Goal: Task Accomplishment & Management: Use online tool/utility

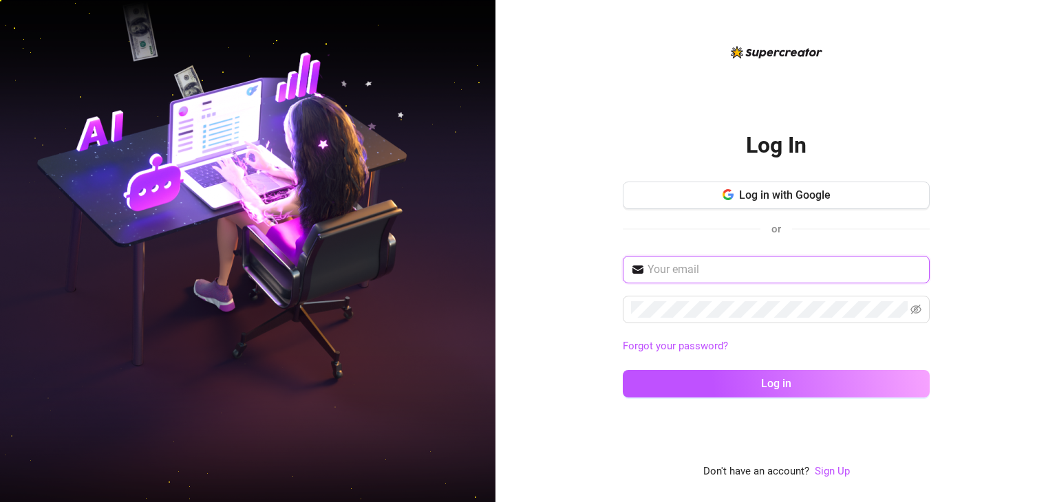
click at [765, 263] on input "text" at bounding box center [785, 270] width 274 height 17
paste input "[EMAIL_ADDRESS][DOMAIN_NAME]"
type input "[EMAIL_ADDRESS][DOMAIN_NAME]"
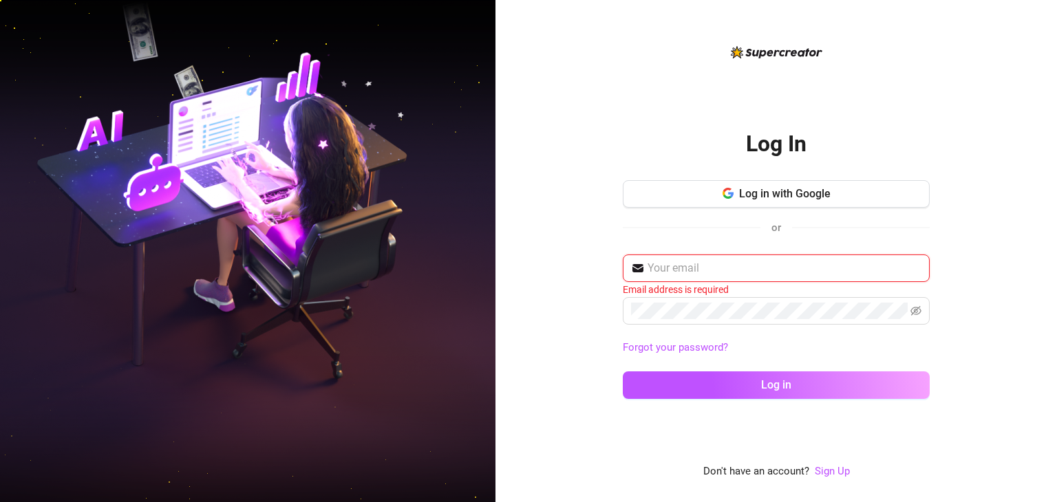
paste input "[EMAIL_ADDRESS][DOMAIN_NAME]"
type input "[EMAIL_ADDRESS][DOMAIN_NAME]"
paste input "[EMAIL_ADDRESS][DOMAIN_NAME]"
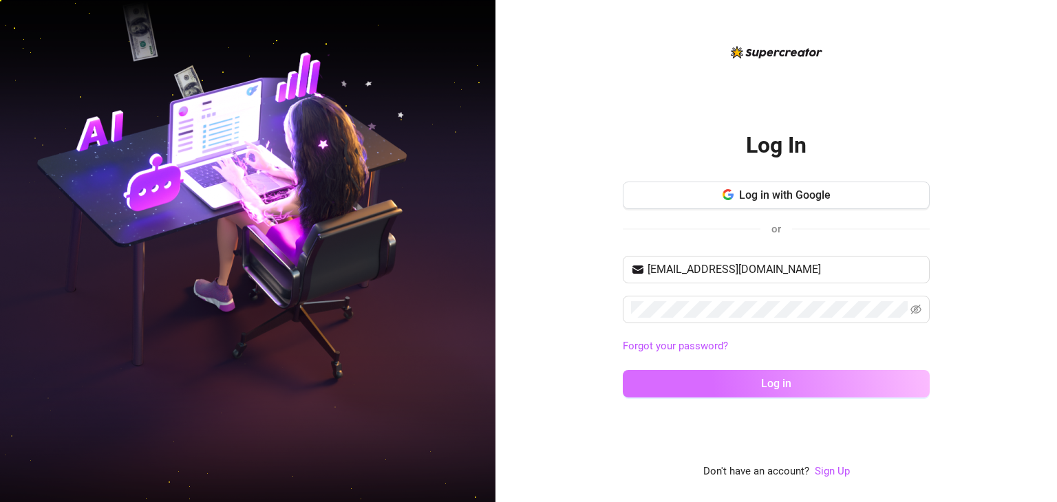
click at [755, 370] on button "Log in" at bounding box center [776, 384] width 307 height 28
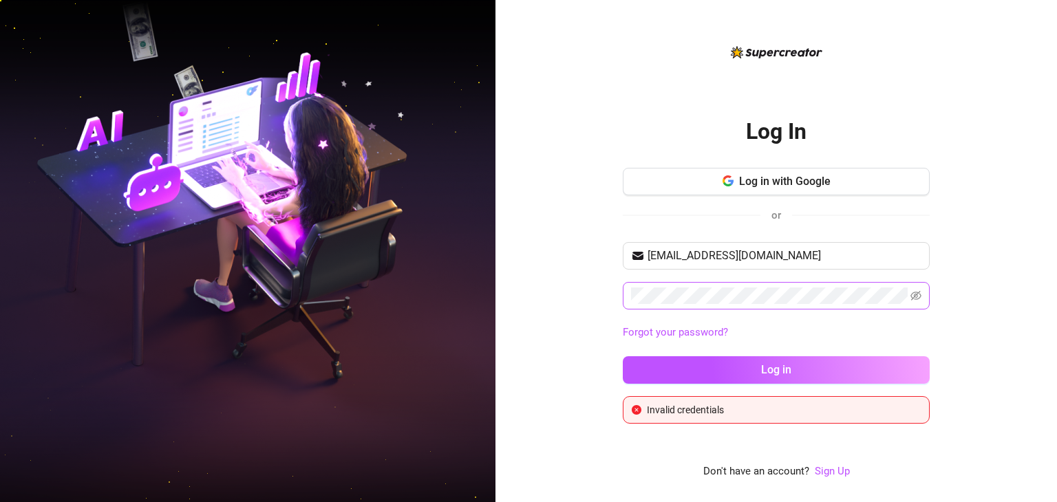
click at [909, 289] on span at bounding box center [776, 296] width 307 height 28
click at [916, 294] on icon "eye-invisible" at bounding box center [915, 295] width 11 height 11
drag, startPoint x: 809, startPoint y: 253, endPoint x: 562, endPoint y: 248, distance: 247.8
click at [540, 249] on div "Log In Log in with Google or [EMAIL_ADDRESS][DOMAIN_NAME] Forgot your password?…" at bounding box center [776, 251] width 562 height 502
paste input "ayishaupwork"
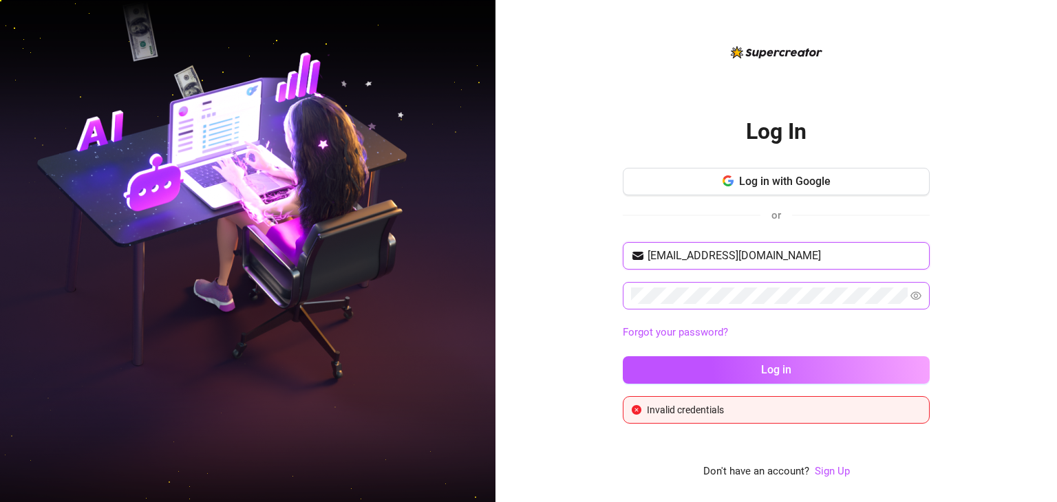
type input "[EMAIL_ADDRESS][DOMAIN_NAME]"
click at [520, 281] on div "Log In Log in with Google or [EMAIL_ADDRESS][DOMAIN_NAME] Forgot your password?…" at bounding box center [776, 251] width 562 height 502
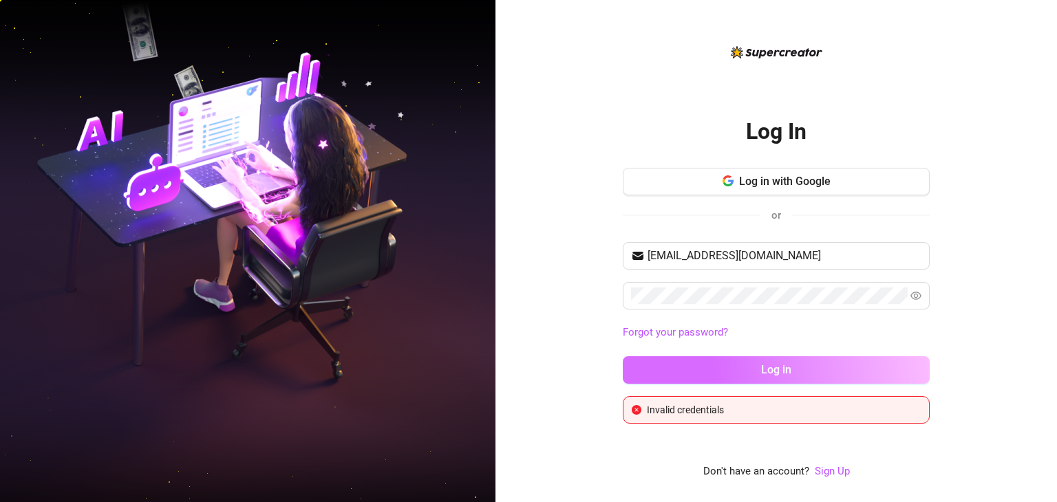
click at [783, 370] on span "Log in" at bounding box center [776, 369] width 30 height 13
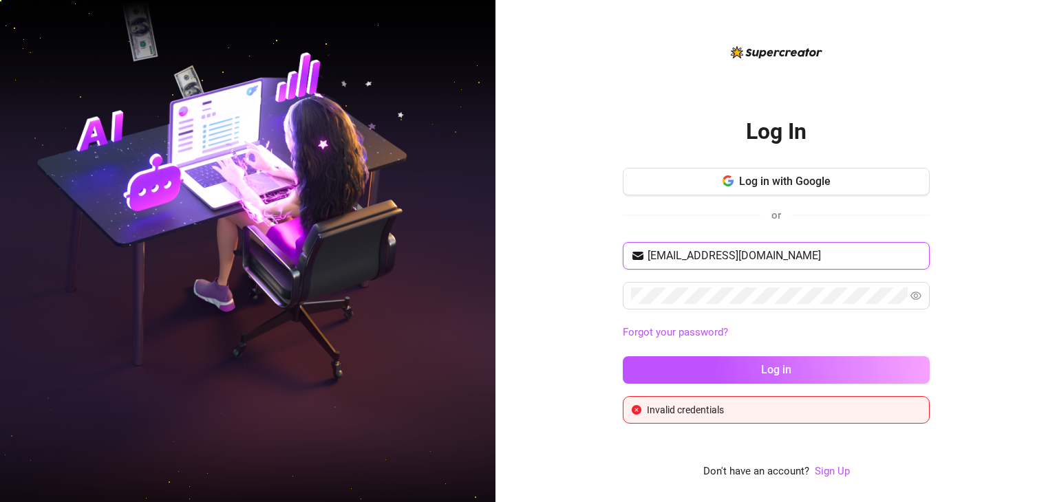
drag, startPoint x: 823, startPoint y: 258, endPoint x: 555, endPoint y: 255, distance: 268.4
click at [555, 255] on div "Log In Log in with Google or [EMAIL_ADDRESS][DOMAIN_NAME] Forgot your password?…" at bounding box center [776, 251] width 562 height 502
click at [531, 287] on div "Log In Log in with Google or [EMAIL_ADDRESS][DOMAIN_NAME] Forgot your password?…" at bounding box center [776, 251] width 562 height 502
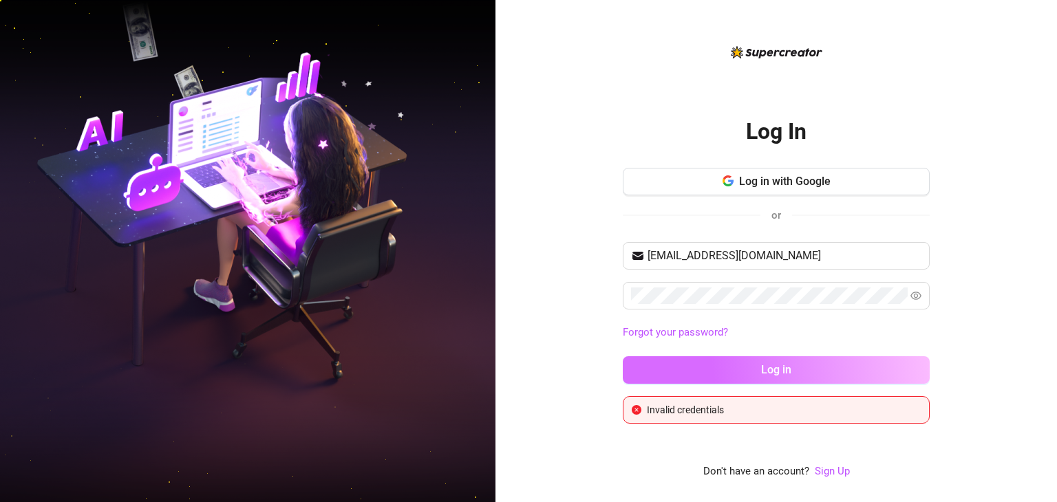
click at [797, 361] on button "Log in" at bounding box center [776, 370] width 307 height 28
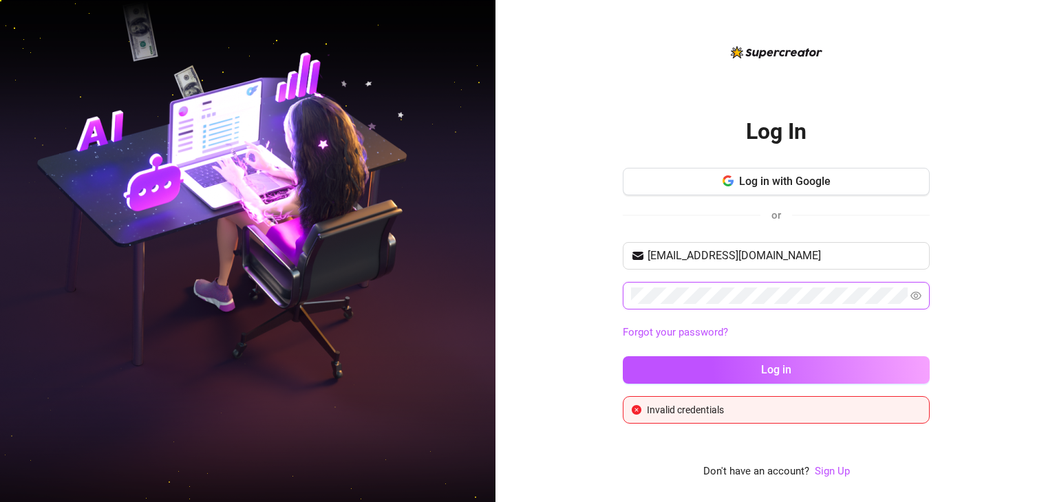
click at [338, 256] on div "Log In Log in with Google or [EMAIL_ADDRESS][DOMAIN_NAME] Forgot your password?…" at bounding box center [528, 251] width 1057 height 502
click at [623, 356] on button "Log in" at bounding box center [776, 370] width 307 height 28
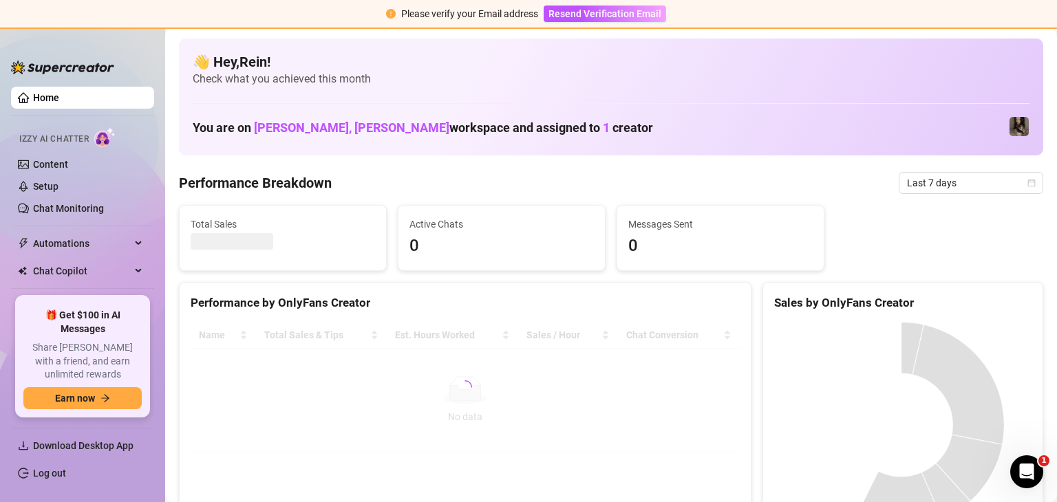
click at [59, 100] on link "Home" at bounding box center [46, 97] width 26 height 11
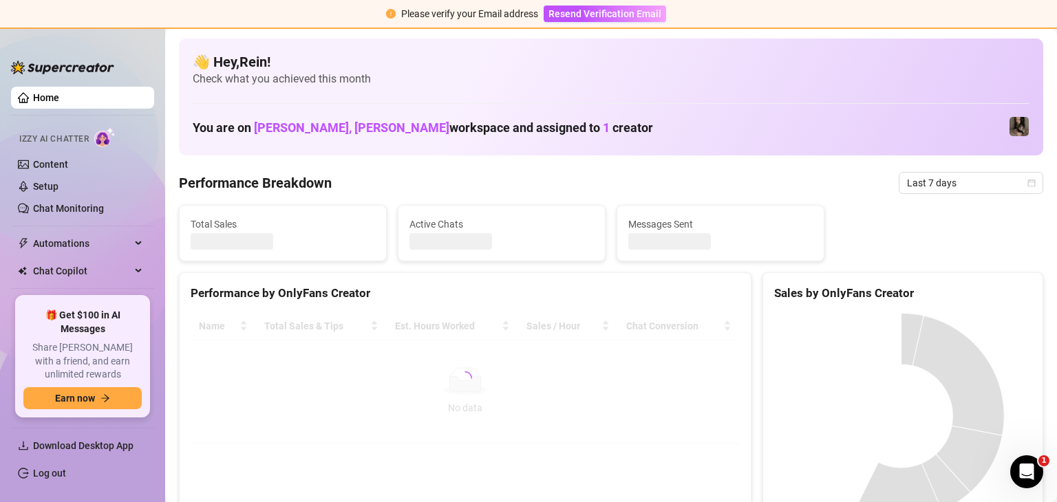
click at [59, 100] on link "Home" at bounding box center [46, 97] width 26 height 11
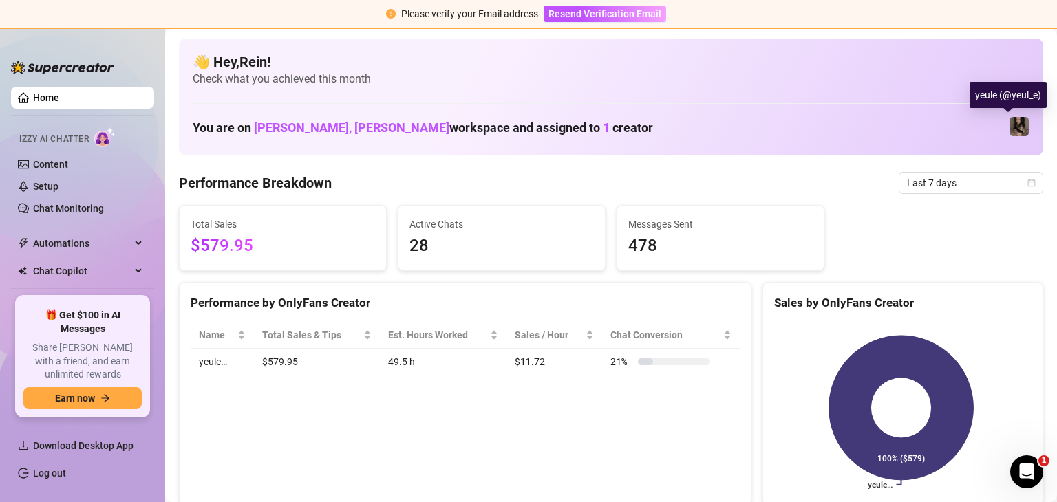
click at [1010, 124] on img at bounding box center [1019, 126] width 19 height 19
click at [74, 70] on img at bounding box center [62, 68] width 103 height 14
click at [66, 213] on link "Chat Monitoring" at bounding box center [68, 208] width 71 height 11
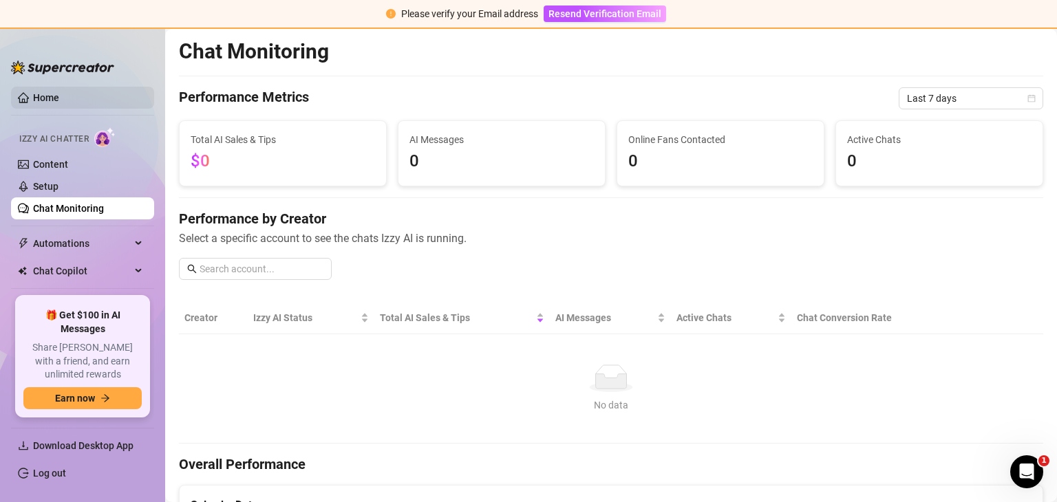
click at [59, 100] on link "Home" at bounding box center [46, 97] width 26 height 11
